Goal: Navigation & Orientation: Go to known website

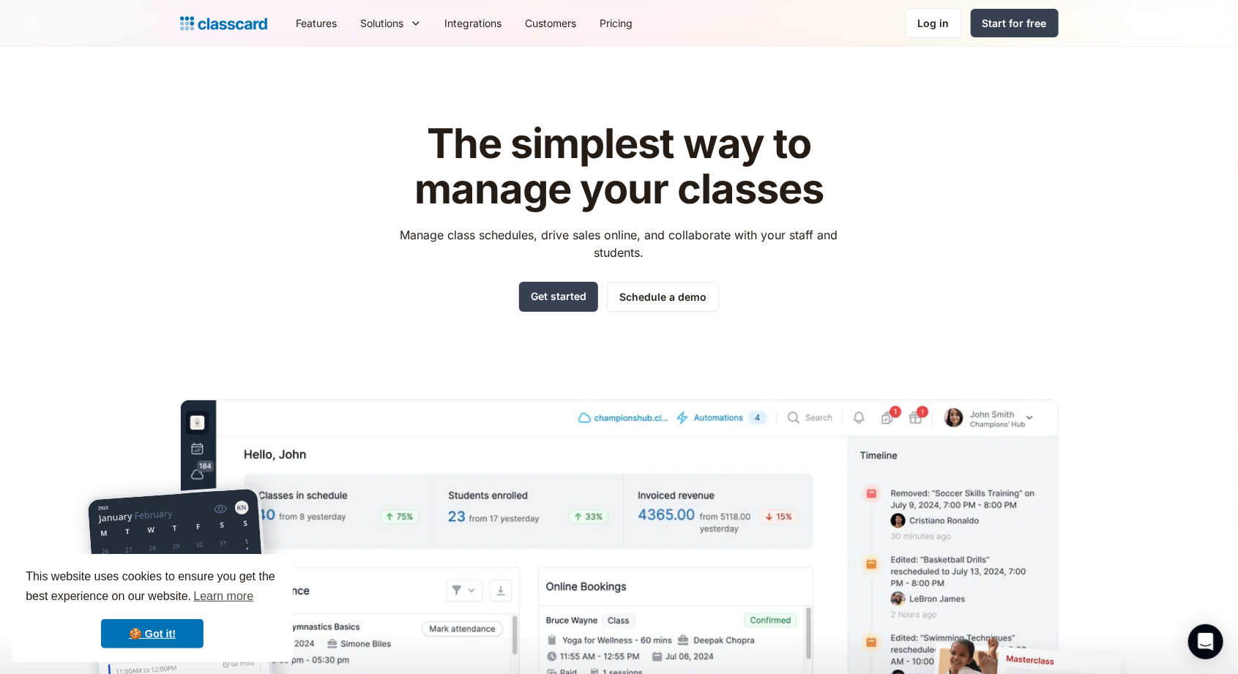
click at [946, 18] on div "Log in" at bounding box center [933, 22] width 31 height 15
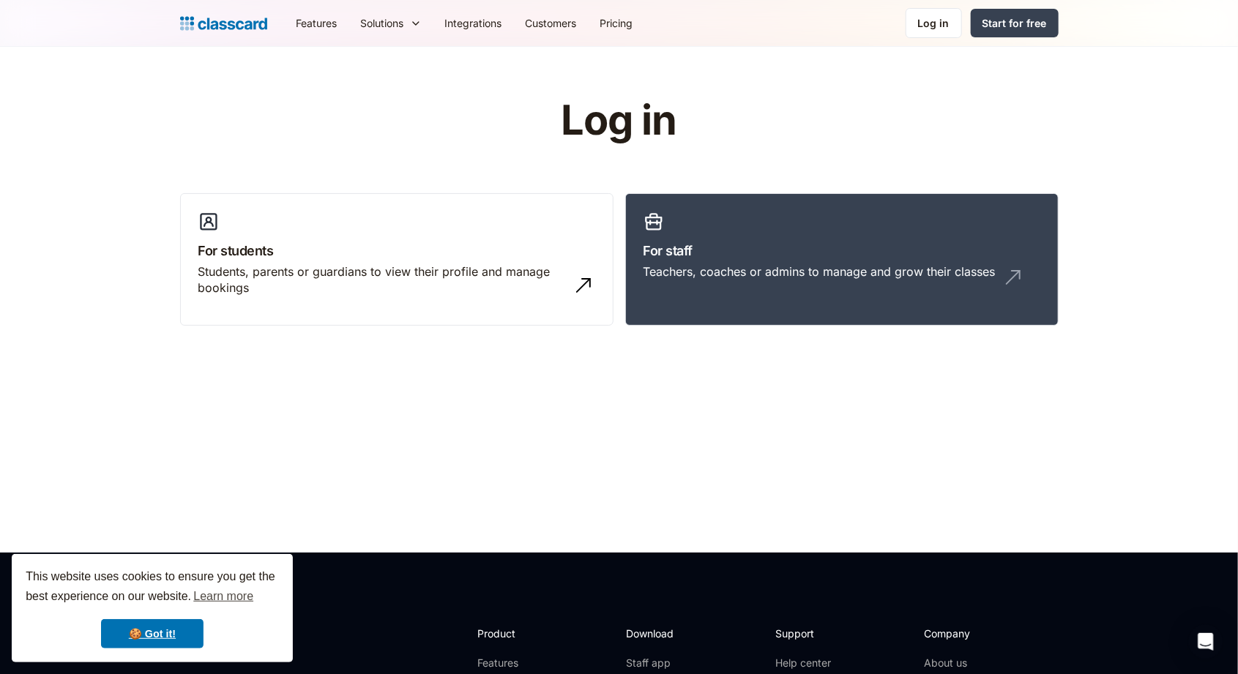
click at [723, 288] on div "Teachers, coaches or admins to manage and grow their classes" at bounding box center [842, 278] width 397 height 28
